Goal: Transaction & Acquisition: Purchase product/service

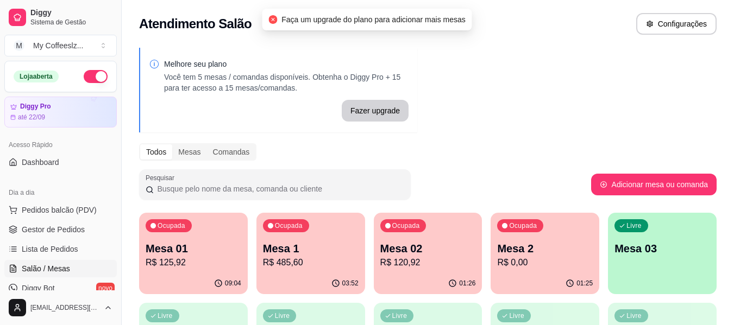
click at [548, 275] on div "01:25" at bounding box center [544, 283] width 109 height 21
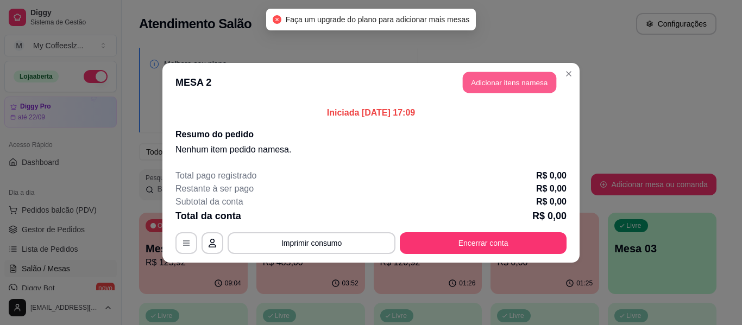
click at [480, 79] on button "Adicionar itens na mesa" at bounding box center [509, 82] width 93 height 21
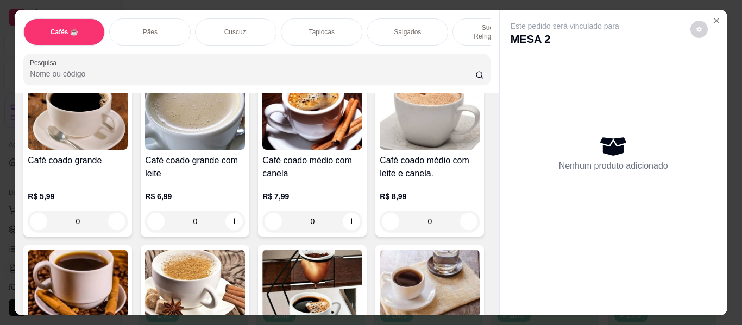
scroll to position [271, 0]
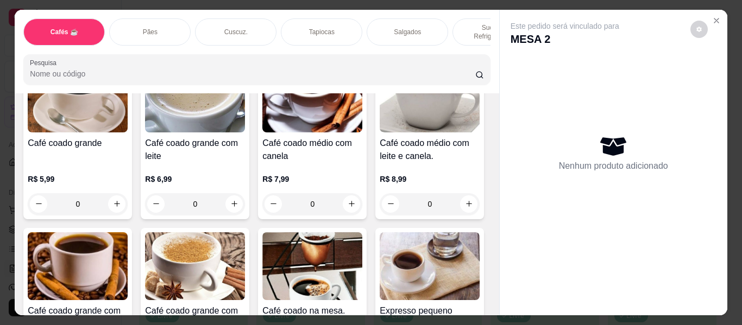
click at [465, 40] on icon "increase-product-quantity" at bounding box center [469, 36] width 8 height 8
type input "1"
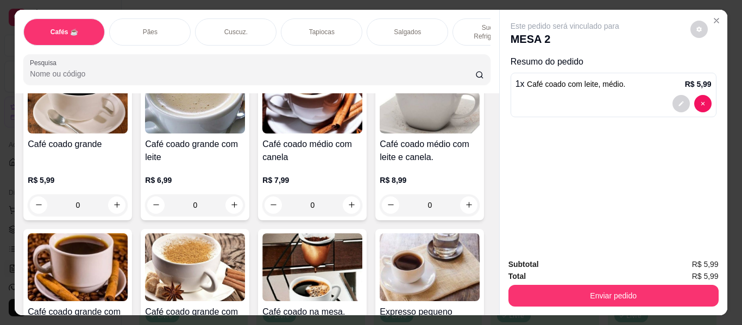
scroll to position [272, 0]
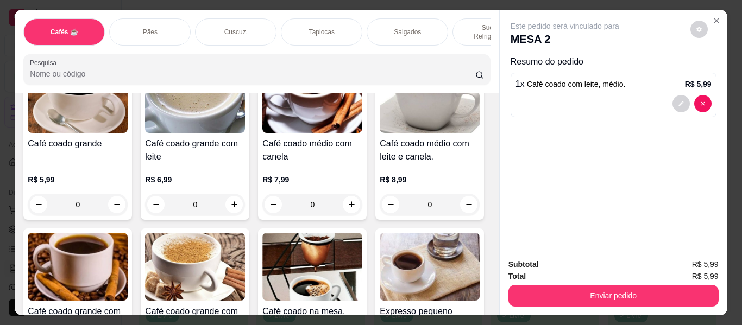
click at [162, 20] on div "Pães" at bounding box center [149, 31] width 81 height 27
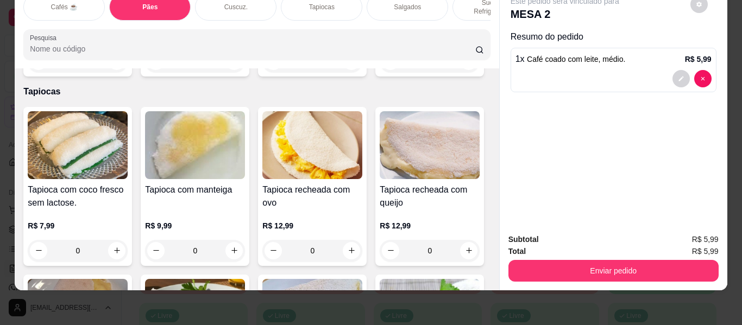
scroll to position [2452, 0]
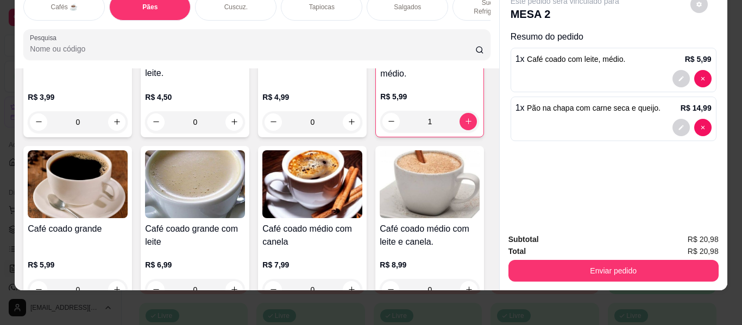
scroll to position [0, 0]
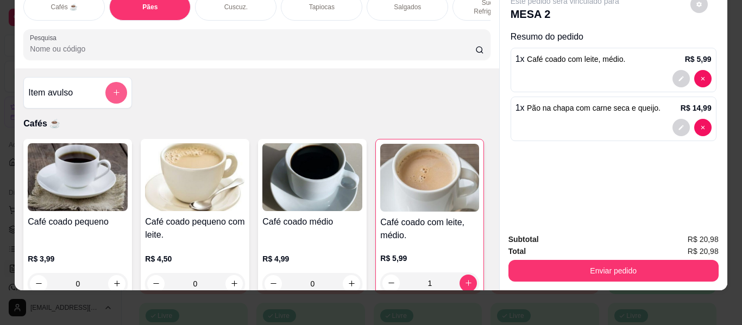
click at [113, 89] on icon "add-separate-item" at bounding box center [116, 93] width 8 height 8
type input "0"
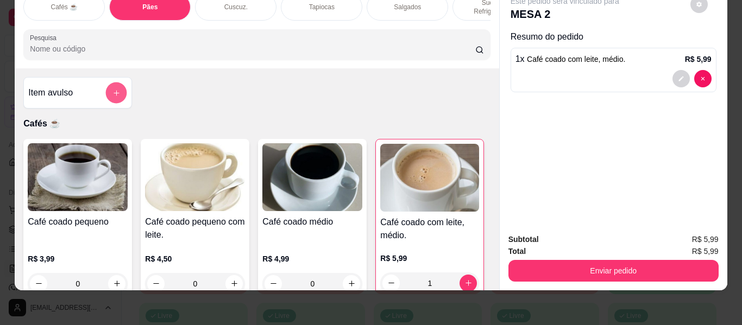
click at [115, 89] on icon "add-separate-item" at bounding box center [116, 93] width 8 height 8
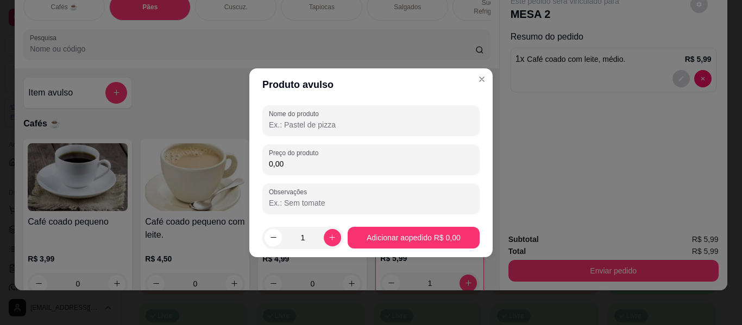
click at [302, 122] on input "Nome do produto" at bounding box center [371, 124] width 204 height 11
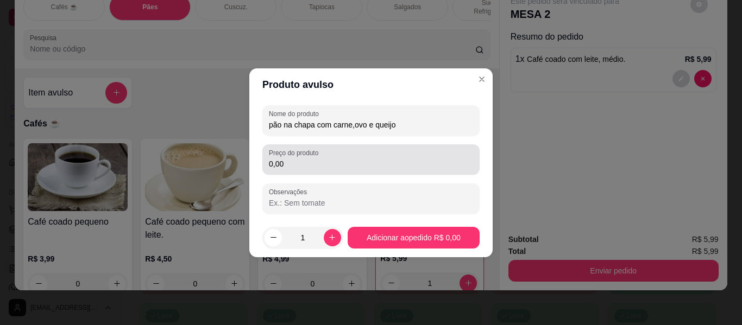
type input "pão na chapa com carne,ovo e queijo"
click at [319, 159] on input "0,00" at bounding box center [371, 164] width 204 height 11
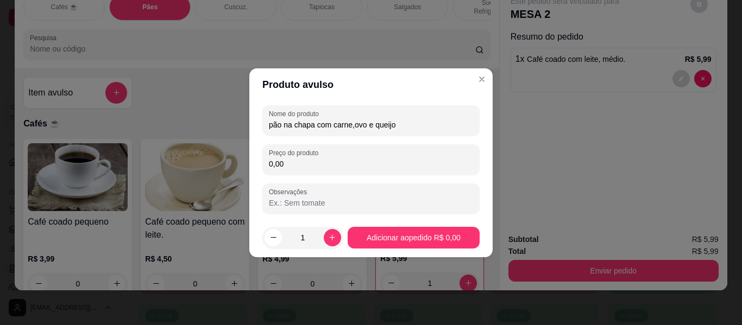
click at [319, 159] on input "0,00" at bounding box center [371, 164] width 204 height 11
type input "16,99"
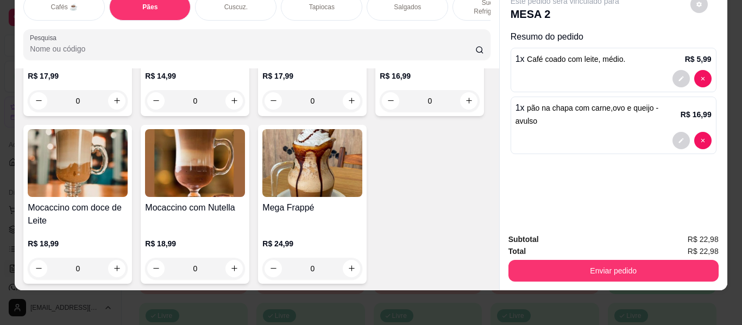
scroll to position [1249, 0]
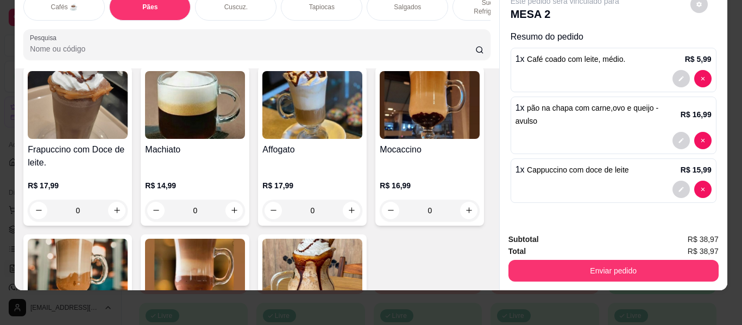
type input "2"
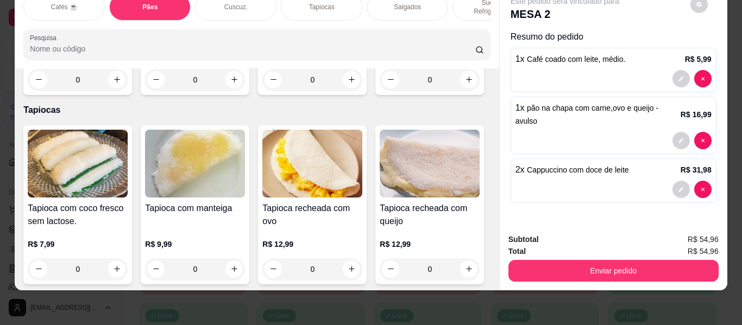
scroll to position [2443, 0]
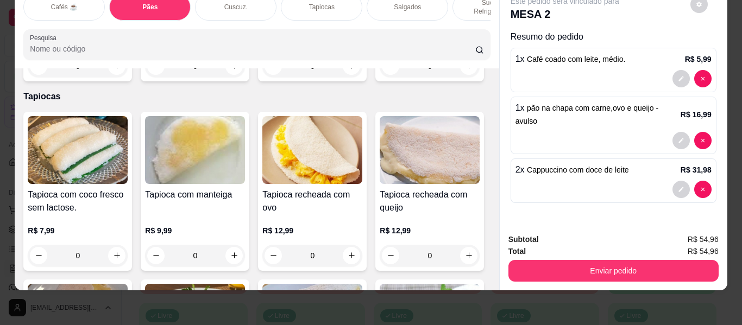
type input "1"
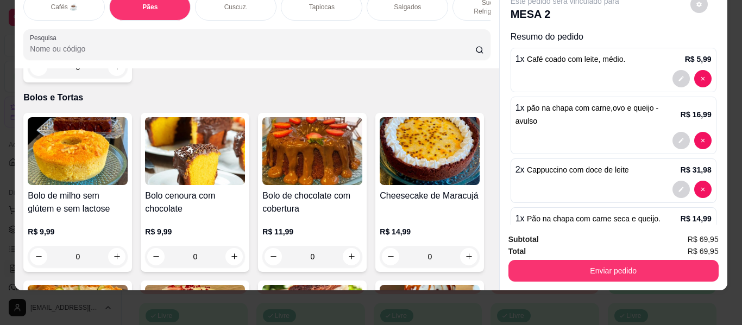
scroll to position [4832, 0]
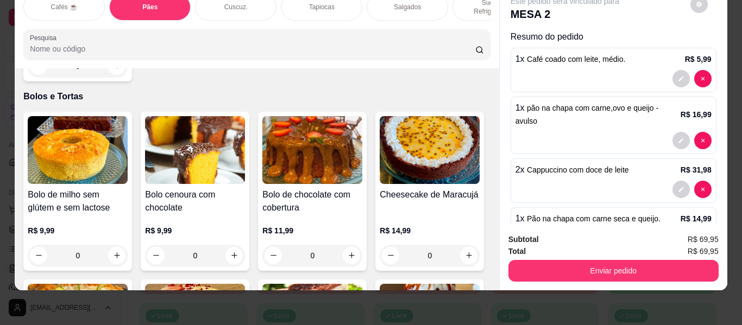
type input "1"
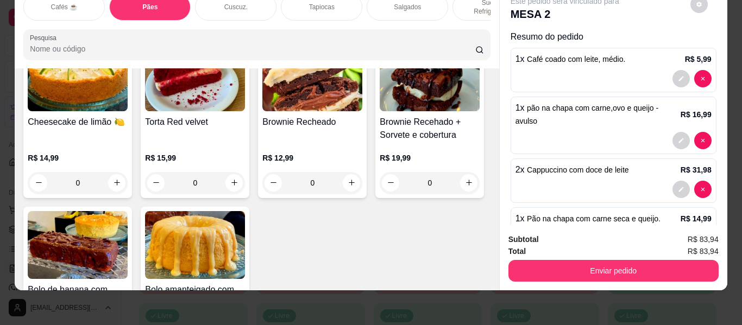
scroll to position [5049, 0]
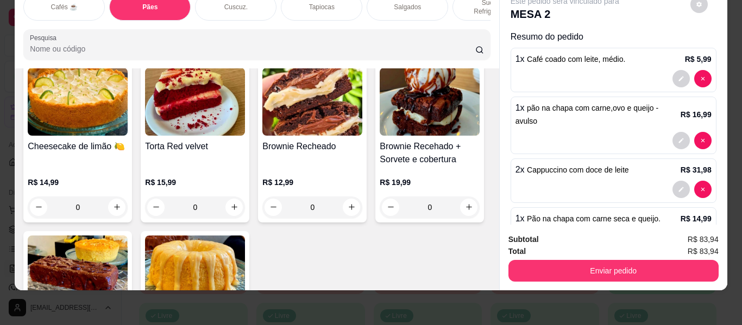
type input "1"
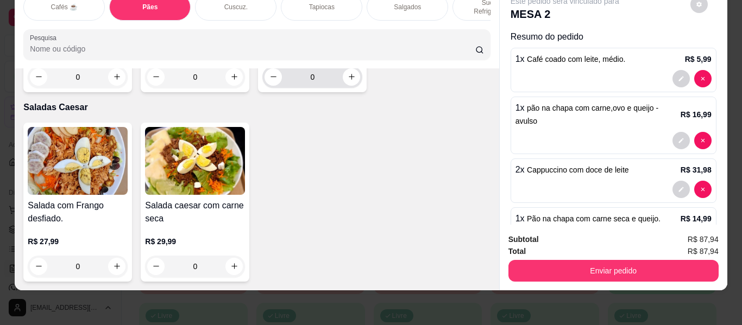
scroll to position [7276, 0]
type input "1"
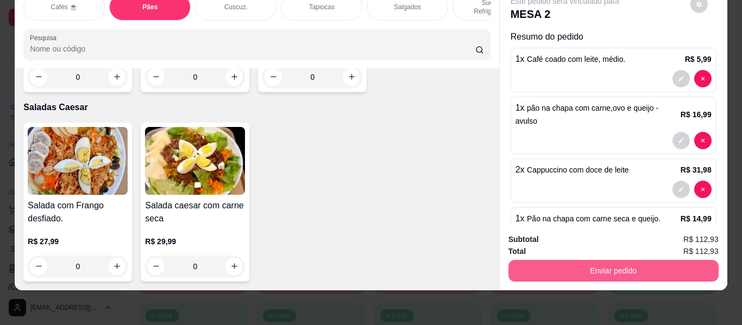
click at [547, 260] on button "Enviar pedido" at bounding box center [613, 271] width 210 height 22
click at [573, 266] on button "Enviar pedido" at bounding box center [613, 271] width 210 height 22
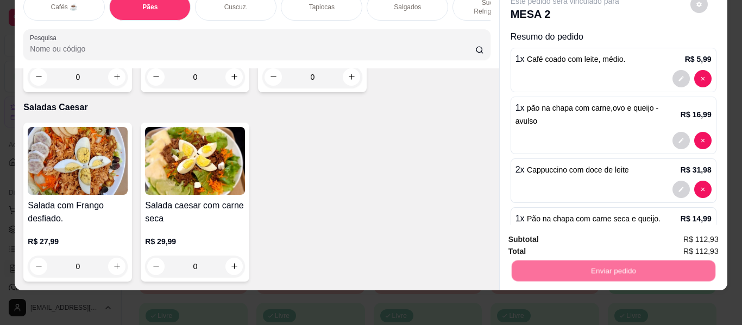
click at [574, 235] on button "Não registrar e enviar pedido" at bounding box center [577, 235] width 110 height 20
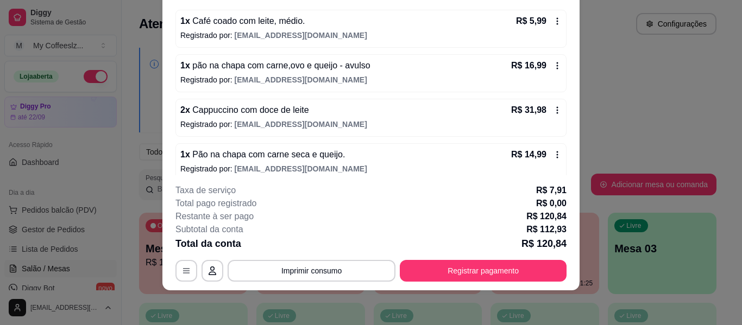
scroll to position [81, 0]
